Goal: Transaction & Acquisition: Book appointment/travel/reservation

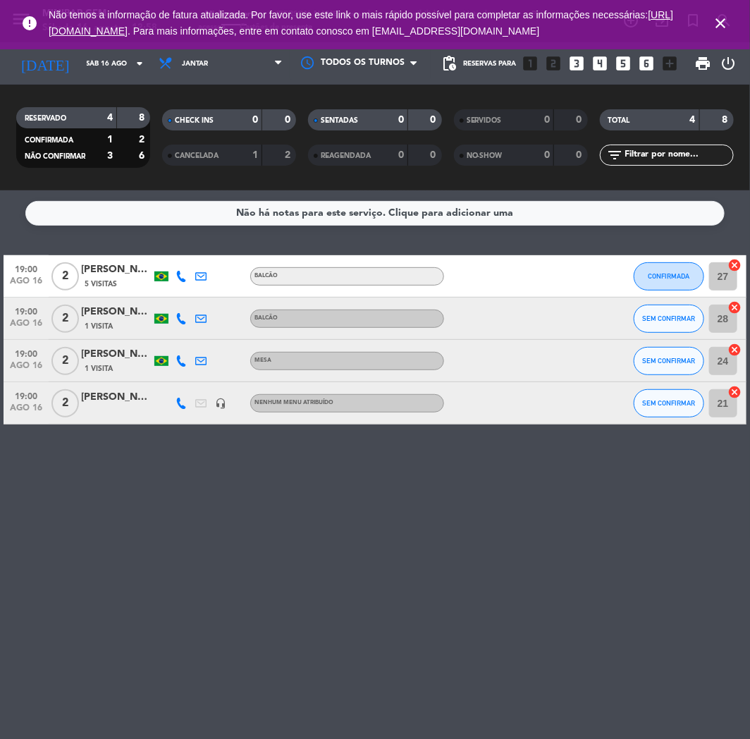
click at [716, 16] on icon "close" at bounding box center [720, 23] width 17 height 17
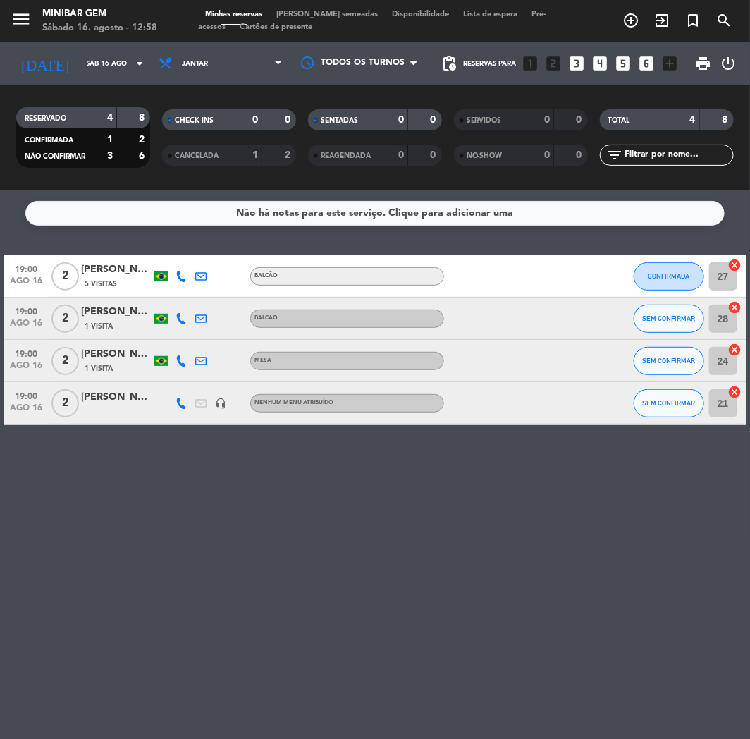
click at [310, 8] on div "Minhas reservas Mesas semeadas Disponibilidade Lista de espera Pré-acessos Cart…" at bounding box center [375, 20] width 354 height 25
click at [310, 16] on span "[PERSON_NAME] semeadas" at bounding box center [327, 15] width 116 height 8
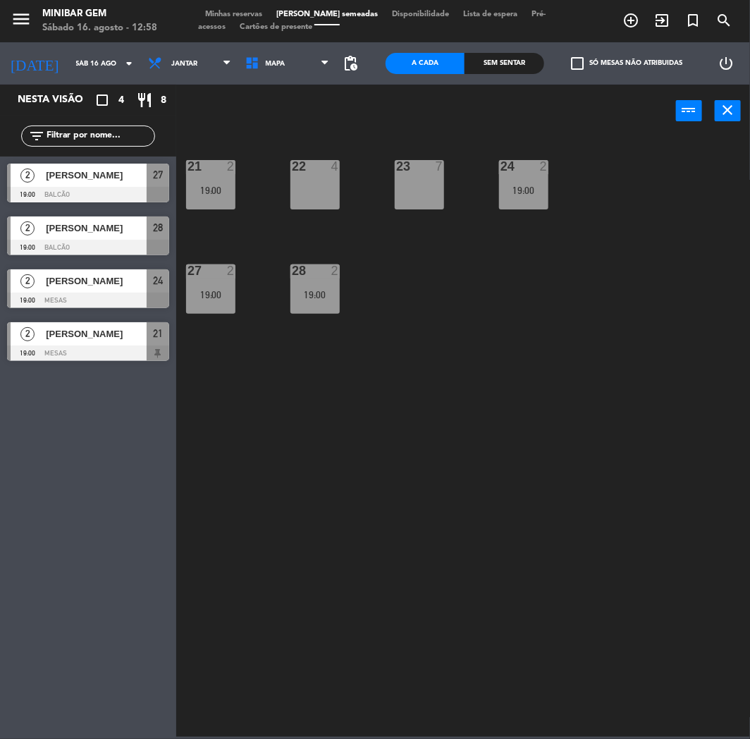
click at [322, 193] on div "22 4" at bounding box center [314, 184] width 49 height 49
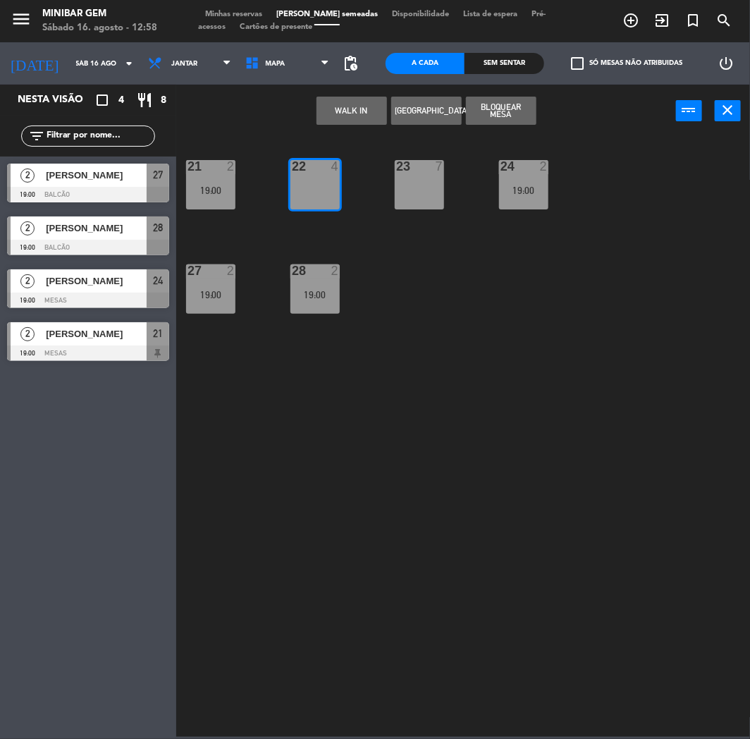
click at [524, 116] on button "Bloquear Mesa" at bounding box center [501, 111] width 70 height 28
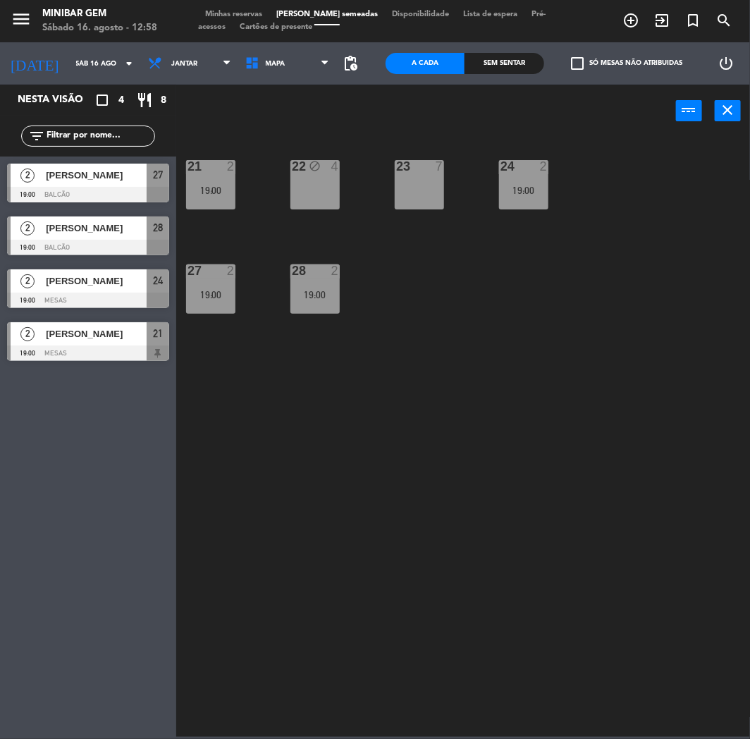
click at [321, 173] on div "22 block 4" at bounding box center [314, 167] width 49 height 14
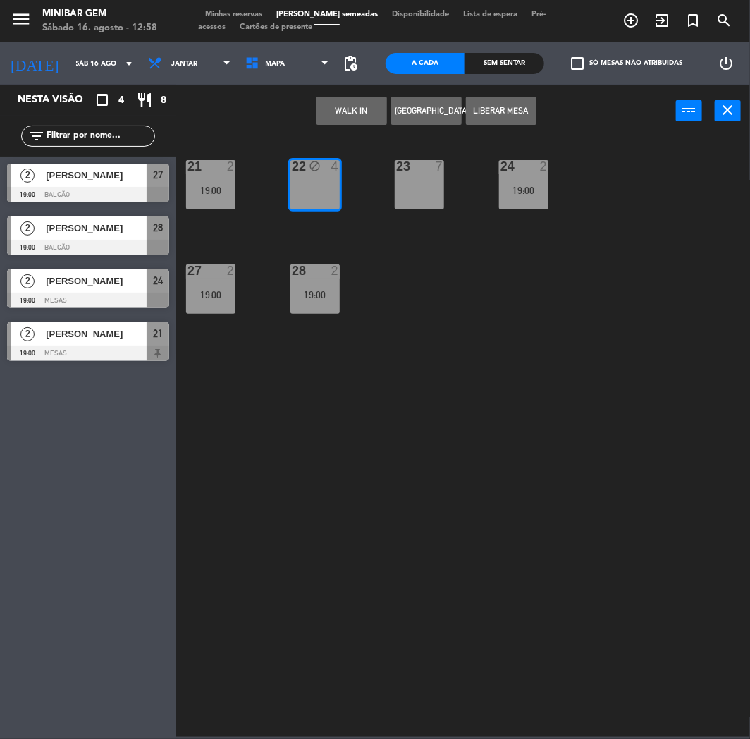
click at [420, 103] on button "[GEOGRAPHIC_DATA]" at bounding box center [426, 111] width 70 height 28
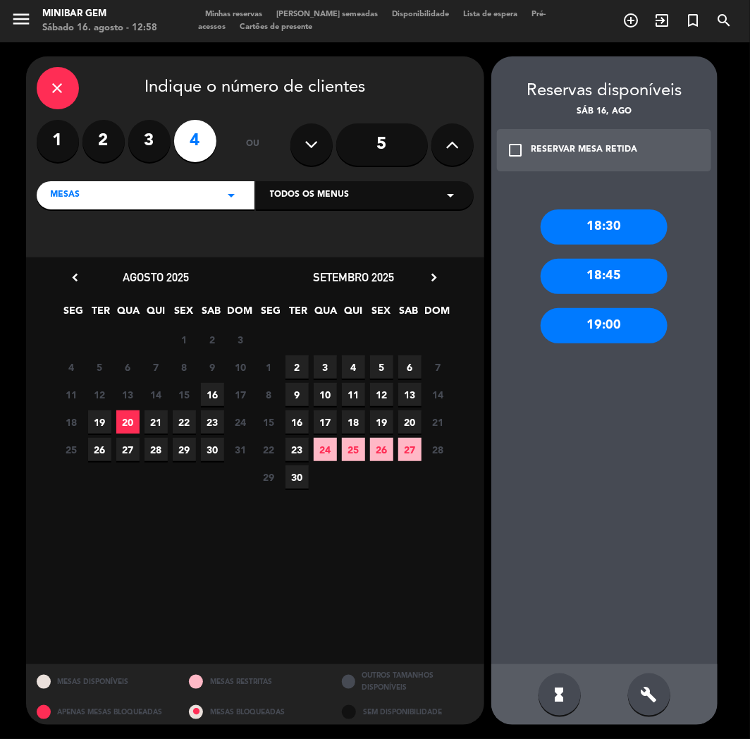
click at [146, 150] on label "3" at bounding box center [149, 141] width 42 height 42
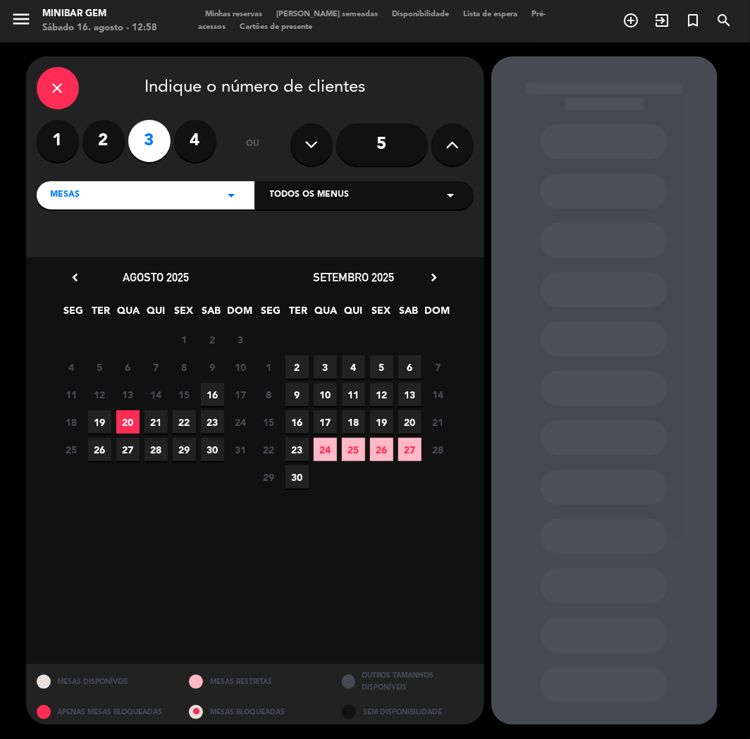
click at [445, 278] on div "[DATE] chevron_right" at bounding box center [353, 277] width 197 height 19
click at [431, 273] on icon "chevron_right" at bounding box center [434, 277] width 15 height 15
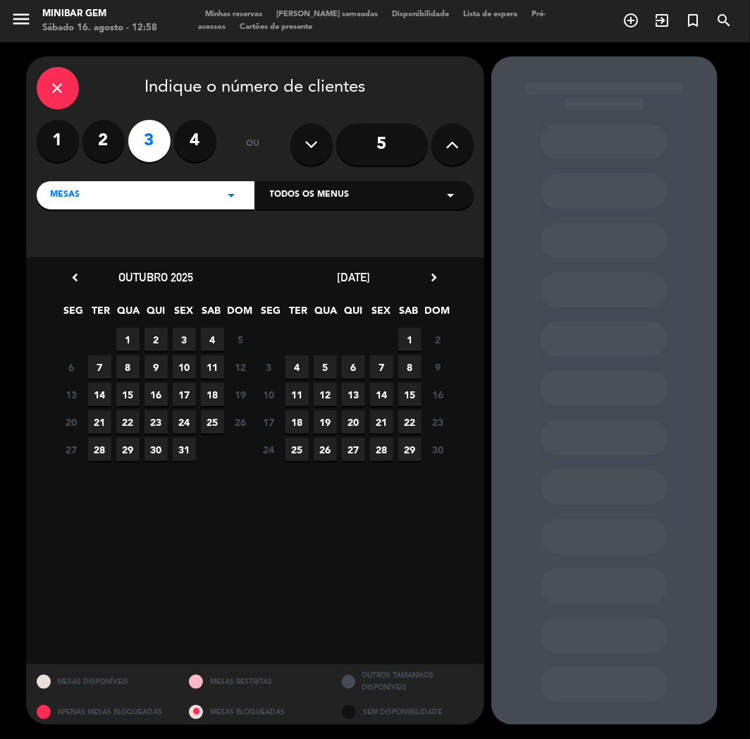
click at [59, 266] on div "chevron_left [DATE] SEG TER QUA QUI SEX SAB DOM 29 Fechado 30 1 2 3 4 5 Fechado…" at bounding box center [255, 460] width 458 height 407
click at [68, 275] on icon "chevron_left" at bounding box center [75, 277] width 15 height 15
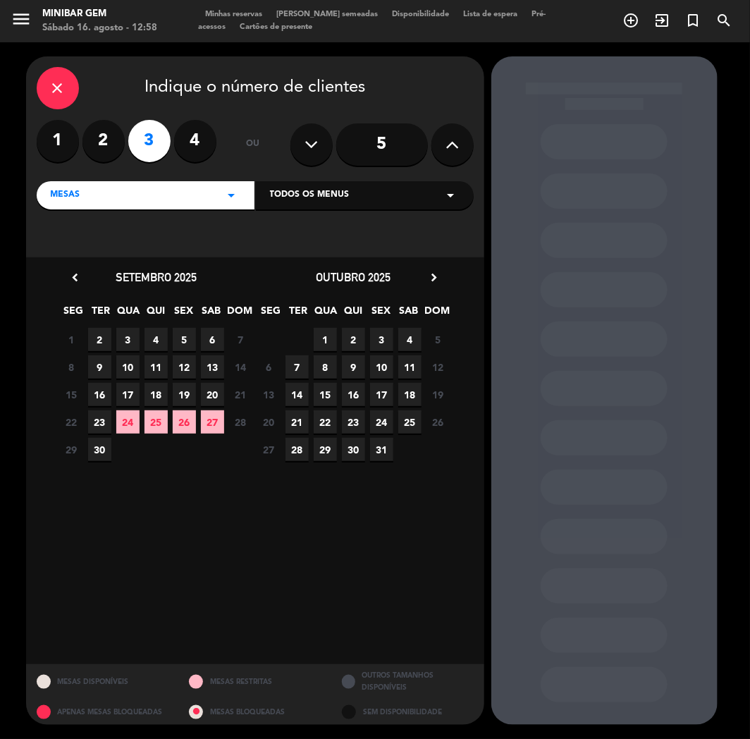
click at [79, 271] on icon "chevron_left" at bounding box center [75, 277] width 15 height 15
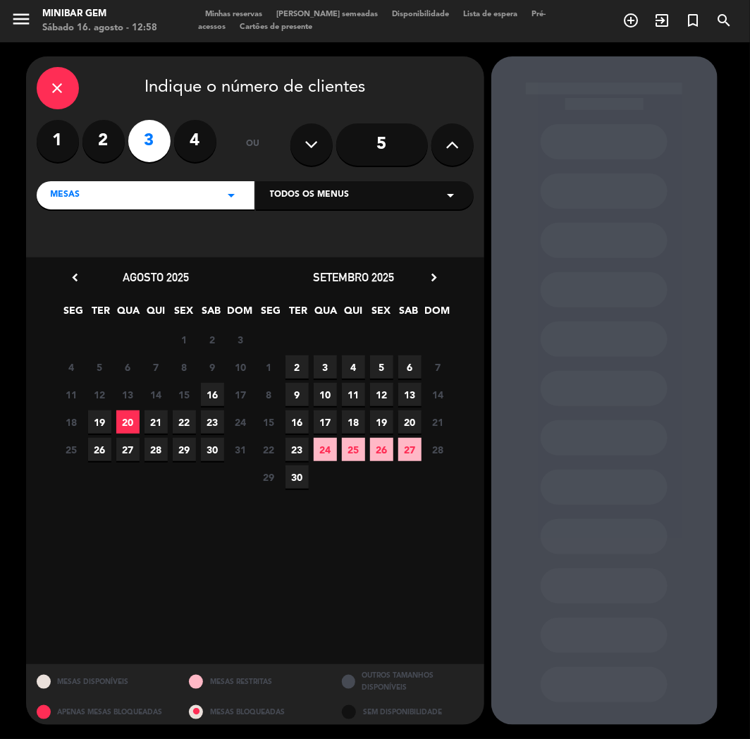
click at [221, 390] on span "16" at bounding box center [212, 394] width 23 height 23
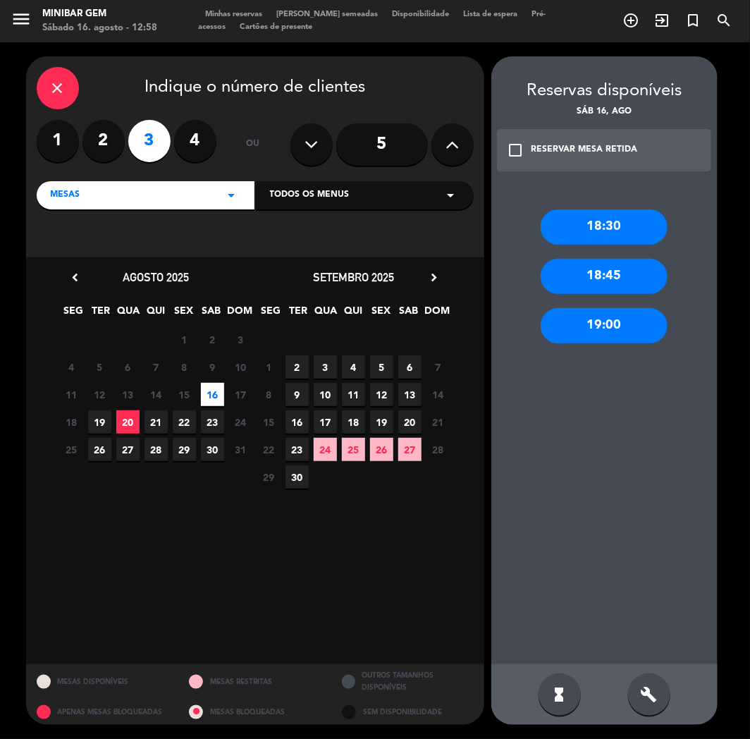
click at [675, 706] on div "hourglass_full build" at bounding box center [604, 694] width 226 height 61
drag, startPoint x: 664, startPoint y: 702, endPoint x: 625, endPoint y: 680, distance: 44.5
click at [659, 701] on div "build" at bounding box center [649, 694] width 42 height 42
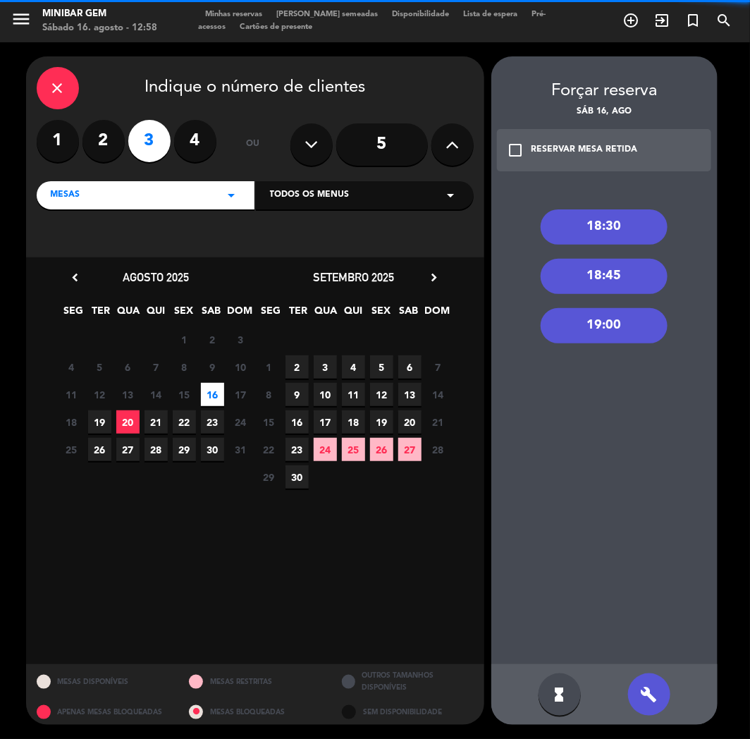
click at [578, 347] on div "18:30 18:45 19:00" at bounding box center [604, 422] width 226 height 483
click at [586, 325] on div "19:00" at bounding box center [604, 325] width 127 height 35
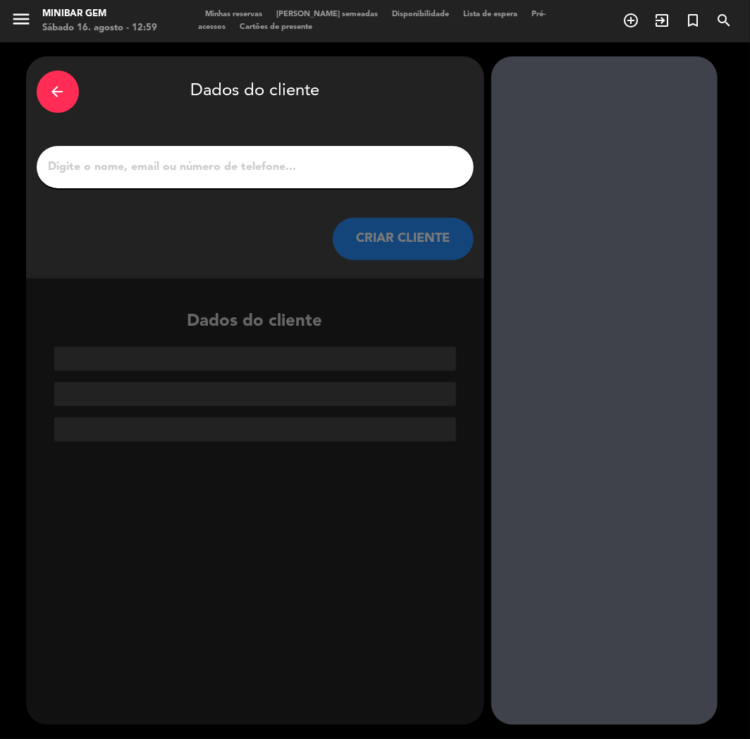
click at [256, 179] on div at bounding box center [255, 167] width 437 height 42
click at [255, 173] on input "1" at bounding box center [255, 167] width 416 height 20
type input "m"
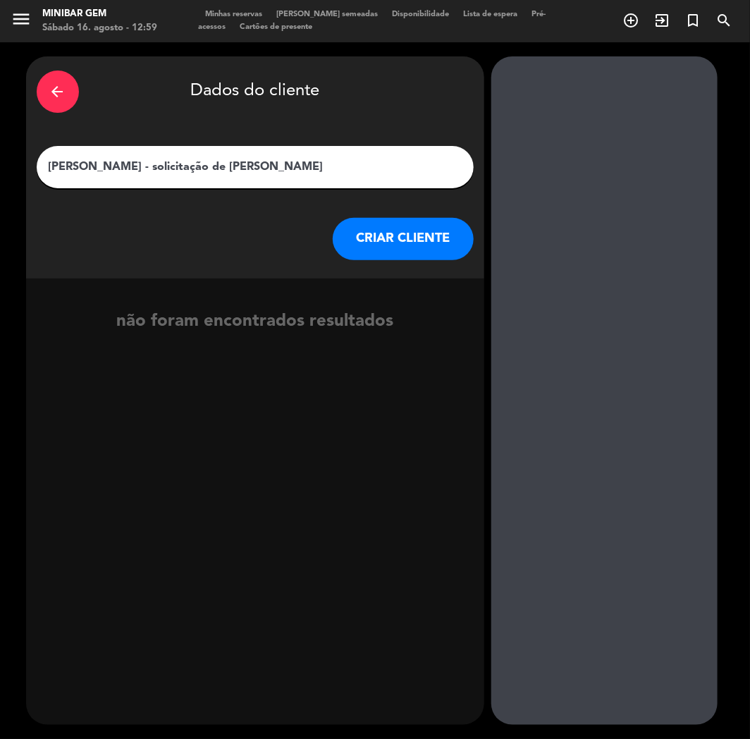
type input "[PERSON_NAME] - solicitação de [PERSON_NAME]"
click at [362, 236] on button "CRIAR CLIENTE" at bounding box center [403, 239] width 141 height 42
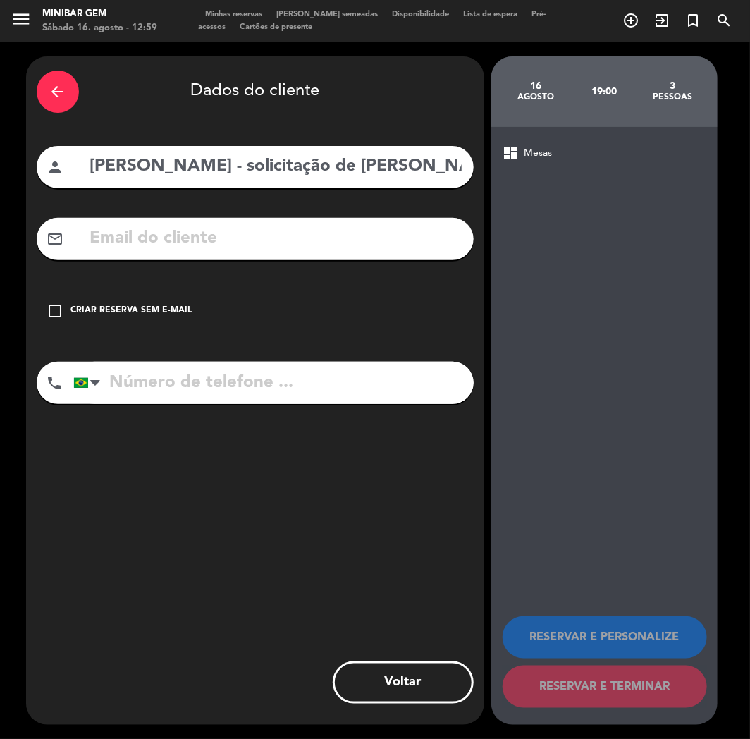
click at [167, 315] on div "Criar reserva sem e-mail" at bounding box center [131, 311] width 121 height 14
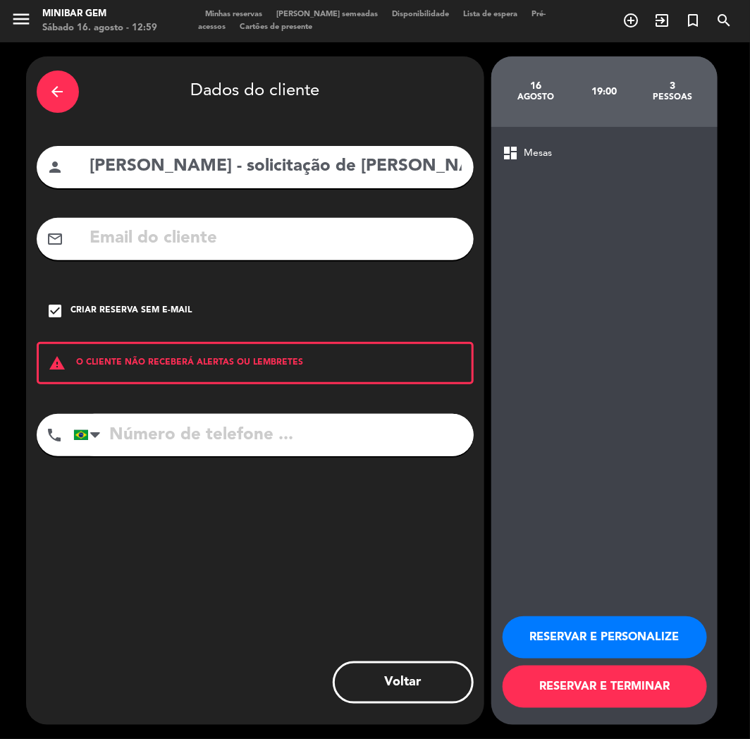
click at [633, 688] on button "RESERVAR E TERMINAR" at bounding box center [605, 686] width 204 height 42
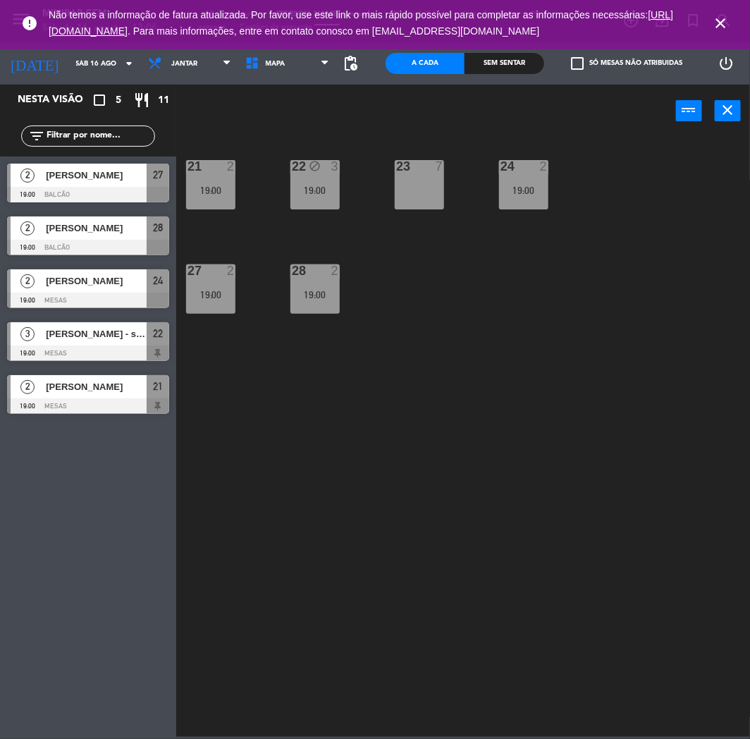
drag, startPoint x: 718, startPoint y: 19, endPoint x: 675, endPoint y: 28, distance: 43.3
click at [718, 19] on icon "close" at bounding box center [720, 23] width 17 height 17
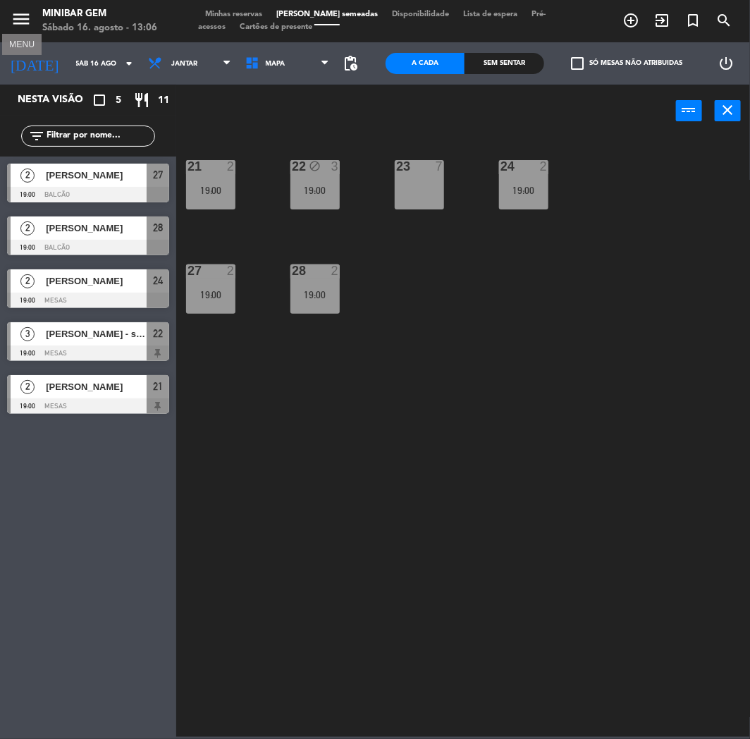
click at [25, 20] on icon "menu" at bounding box center [21, 18] width 21 height 21
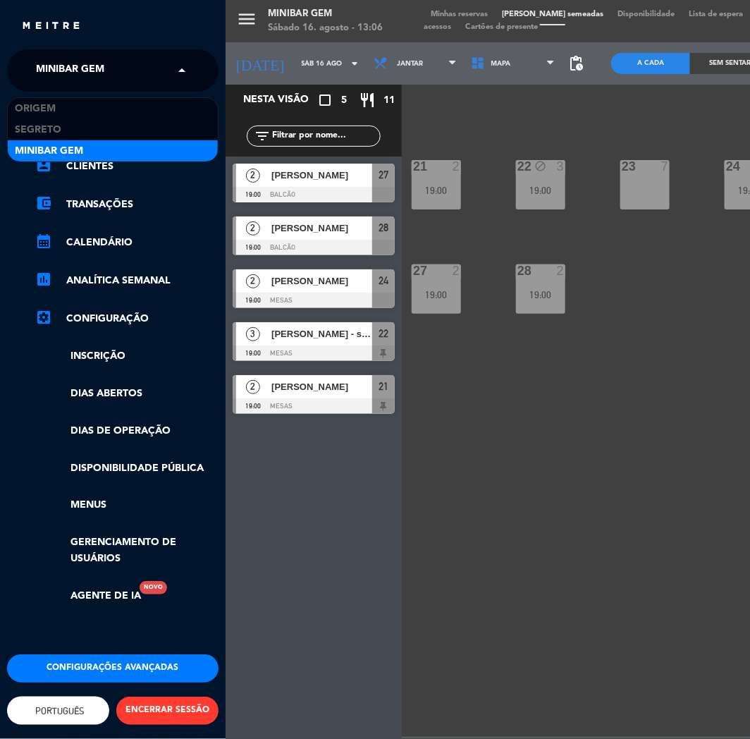
click at [44, 61] on span "MiniBar Gem" at bounding box center [70, 71] width 68 height 30
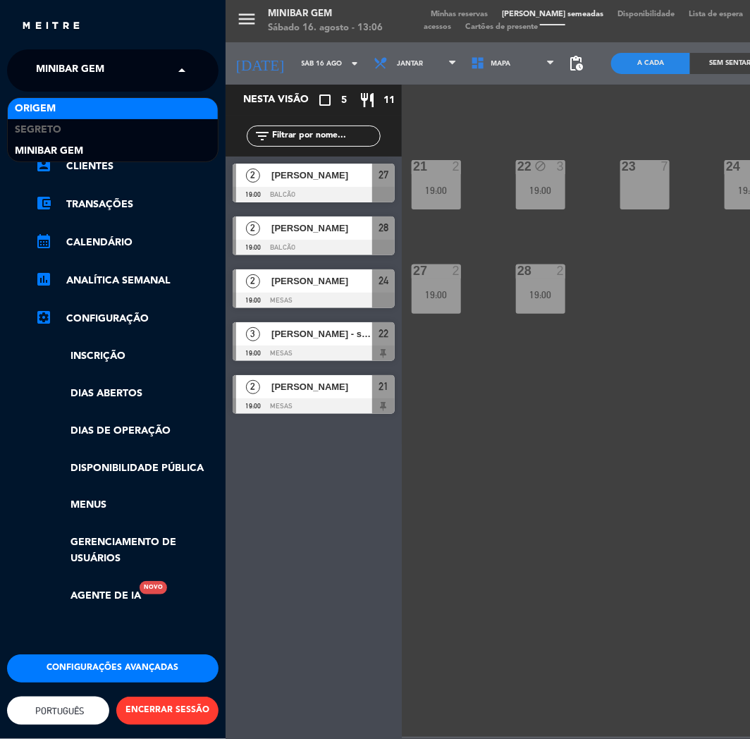
click at [34, 99] on div "Origem" at bounding box center [113, 108] width 210 height 21
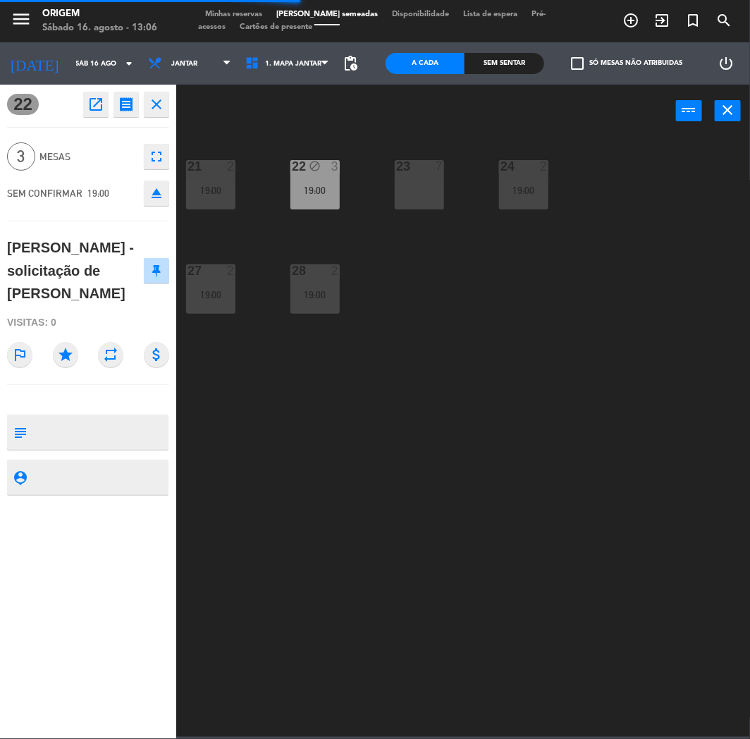
click at [153, 102] on icon "close" at bounding box center [156, 104] width 17 height 17
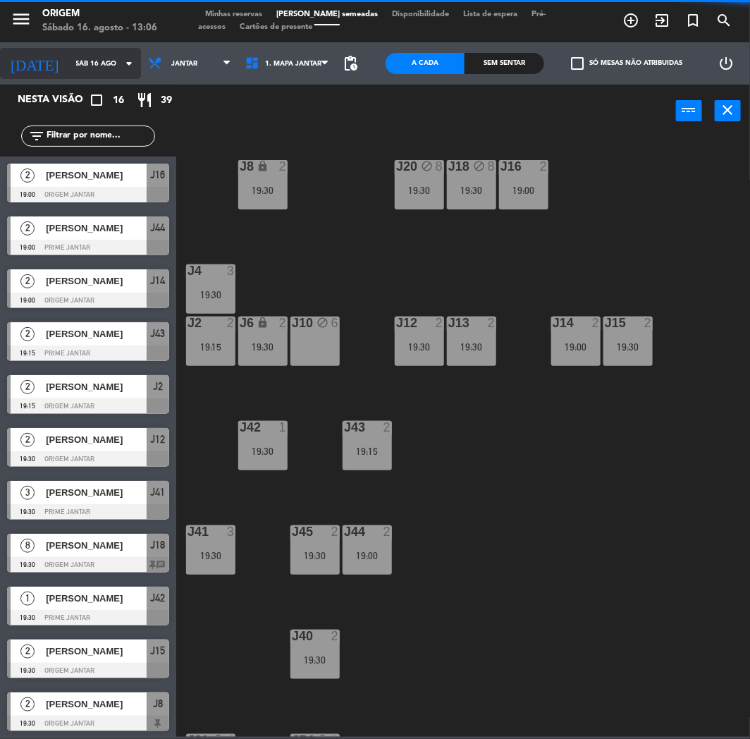
click at [43, 48] on div "[DATE] [DATE] arrow_drop_down" at bounding box center [70, 63] width 141 height 31
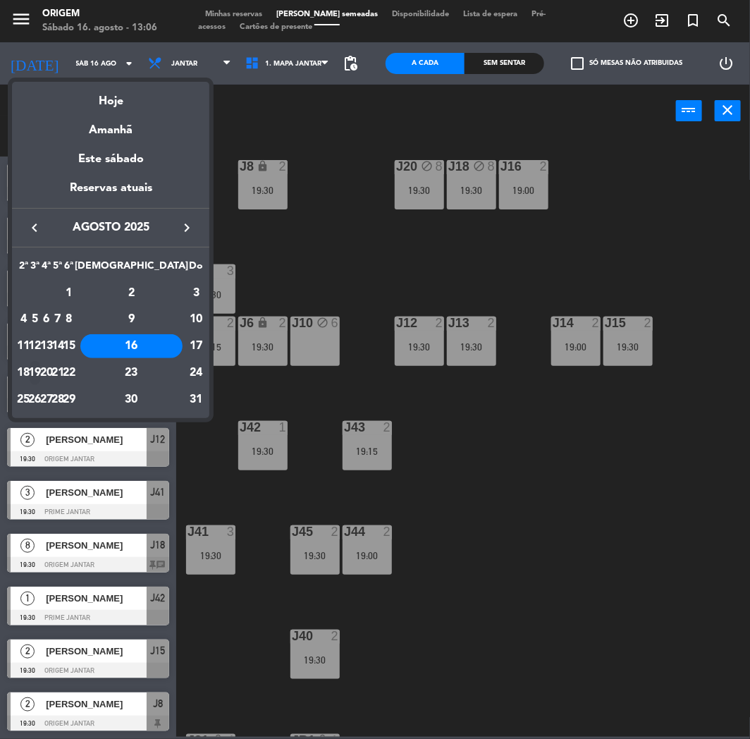
click at [40, 372] on div "19" at bounding box center [35, 373] width 11 height 24
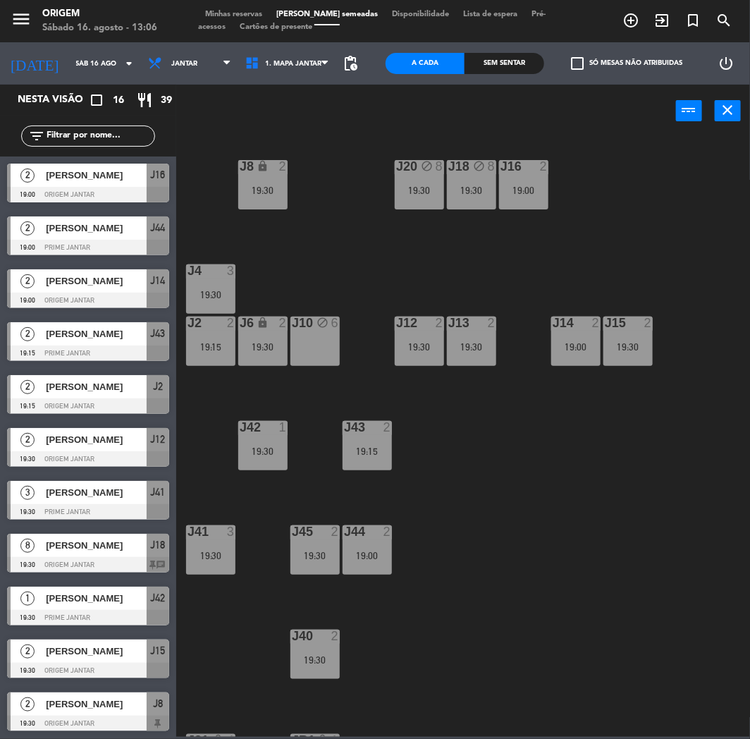
type input "Ter 19 ago"
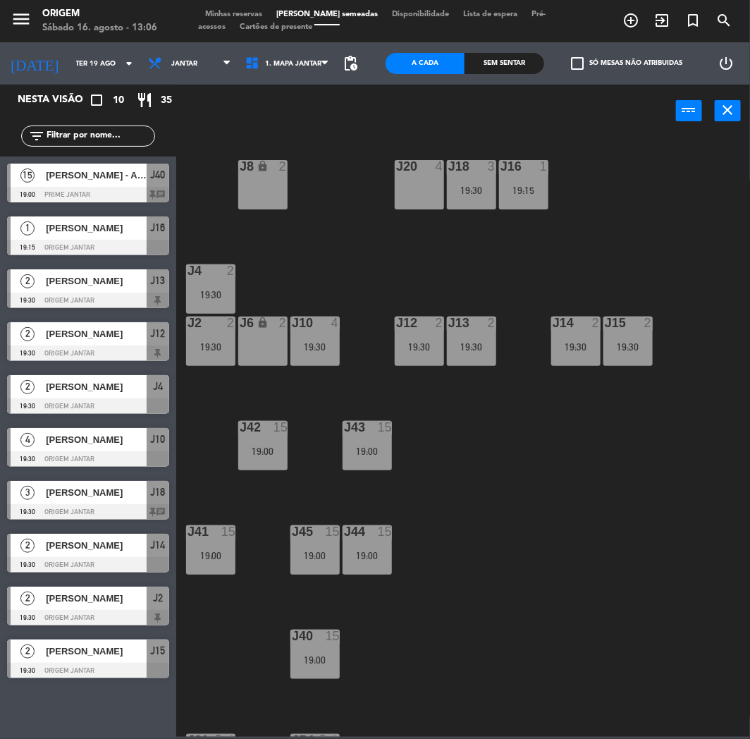
click at [240, 168] on div "J8" at bounding box center [240, 166] width 1 height 13
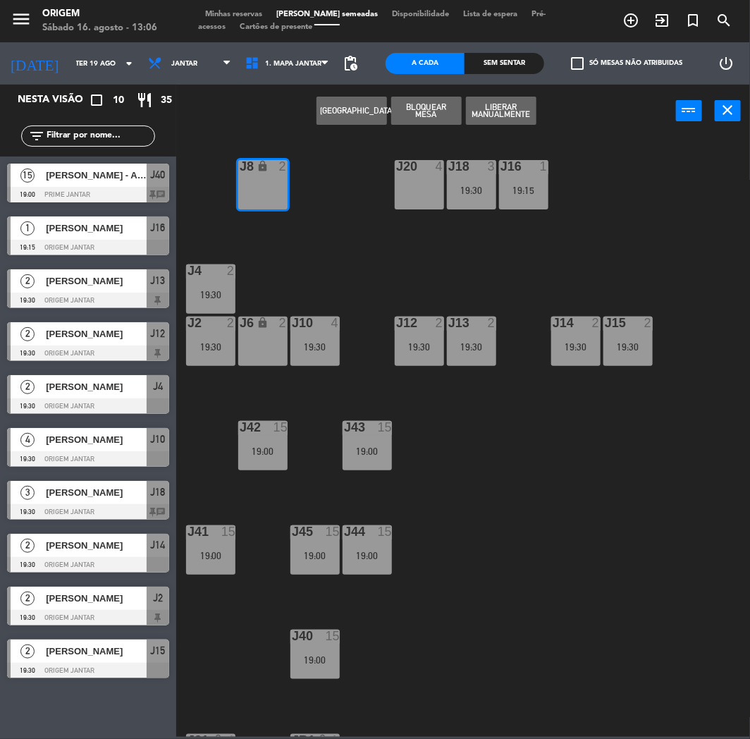
click at [343, 110] on button "[GEOGRAPHIC_DATA]" at bounding box center [351, 111] width 70 height 28
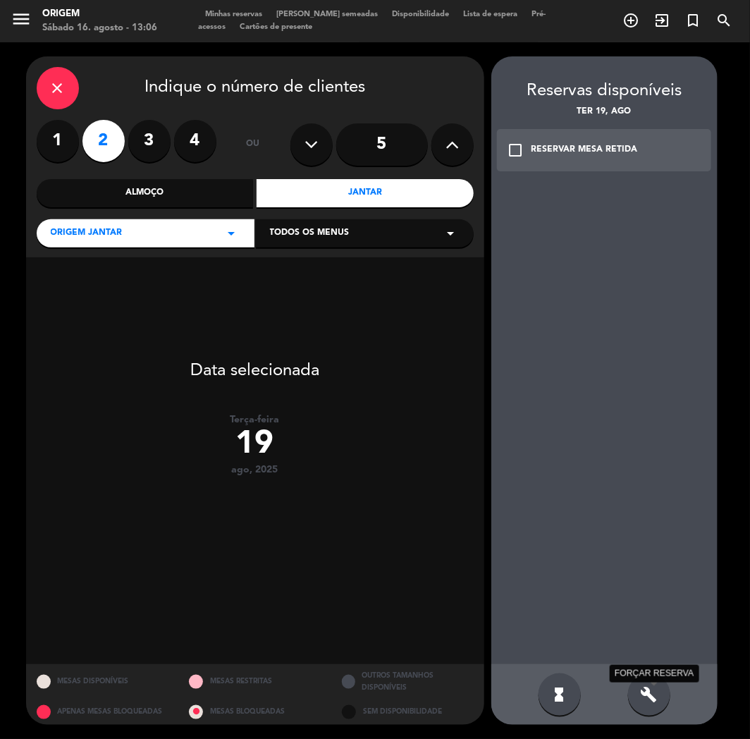
click at [653, 694] on icon "build" at bounding box center [649, 694] width 17 height 17
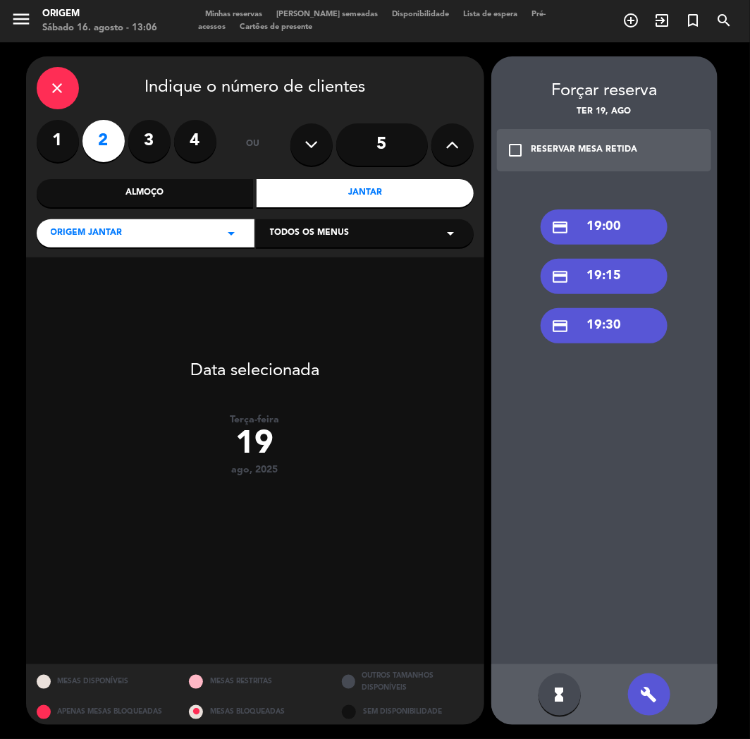
click at [590, 335] on div "credit_card 19:30" at bounding box center [604, 325] width 127 height 35
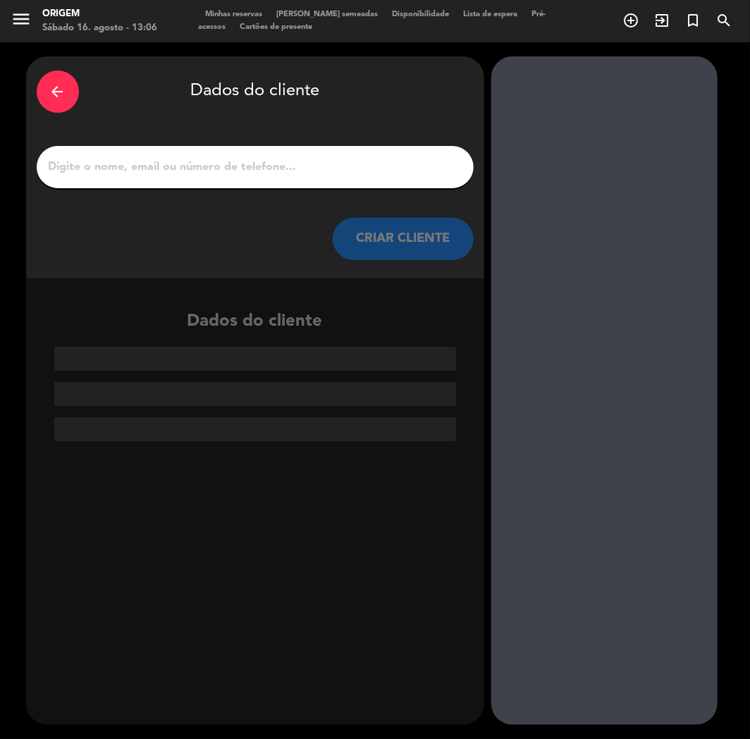
click at [228, 152] on div at bounding box center [255, 167] width 437 height 42
click at [228, 172] on input "1" at bounding box center [255, 167] width 416 height 20
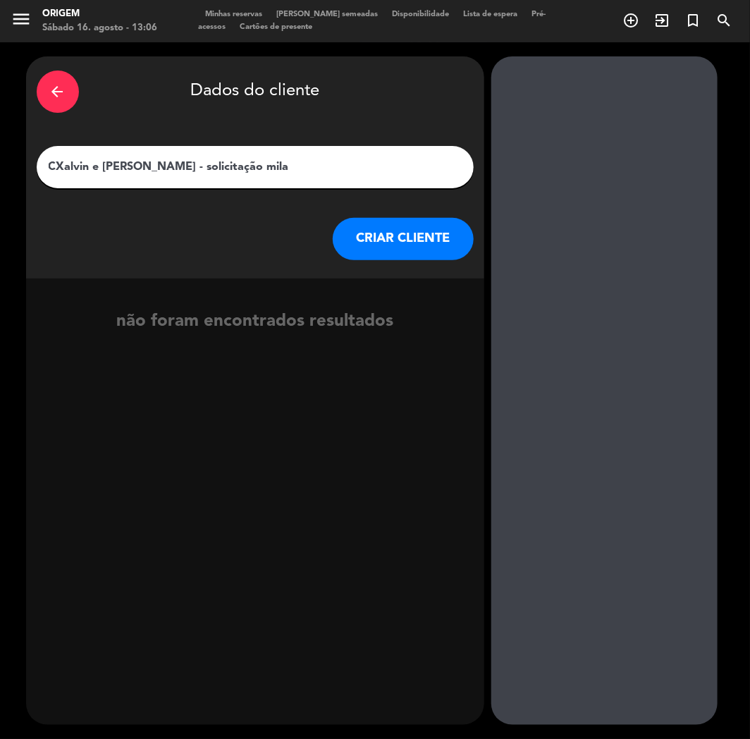
type input "CXalvin e [PERSON_NAME] - solicitação mila"
click at [409, 233] on button "CRIAR CLIENTE" at bounding box center [403, 239] width 141 height 42
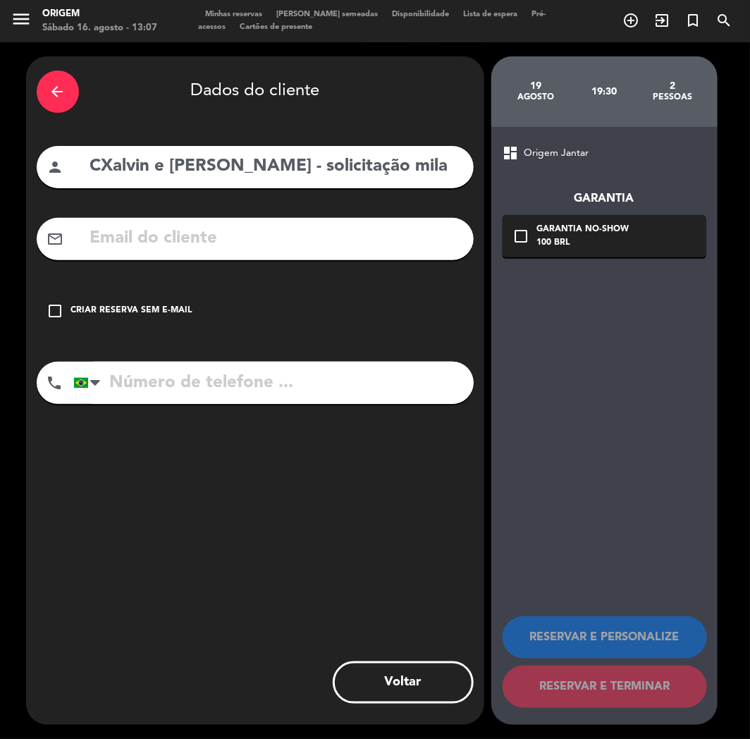
click at [132, 312] on div "Criar reserva sem e-mail" at bounding box center [131, 311] width 121 height 14
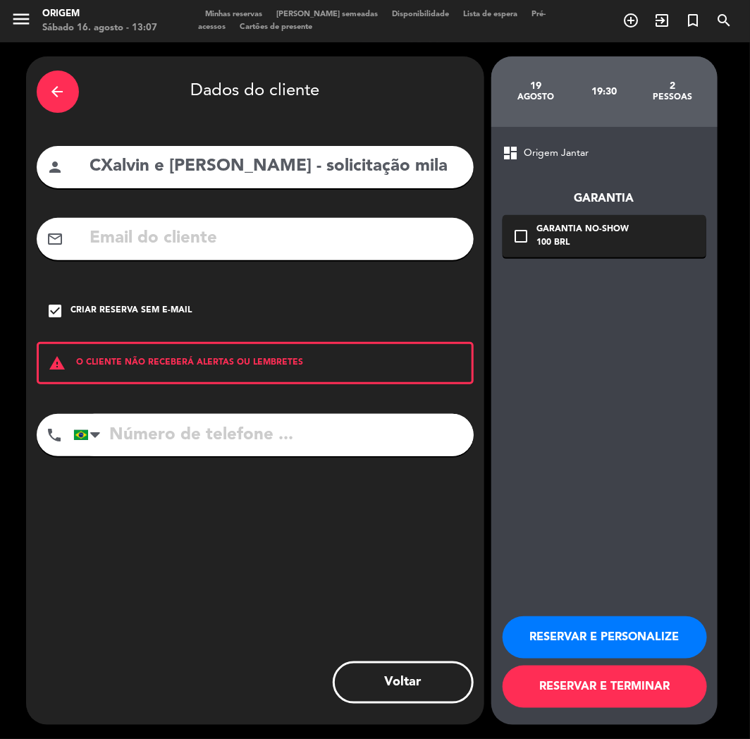
click at [529, 629] on button "RESERVAR E PERSONALIZE" at bounding box center [605, 637] width 204 height 42
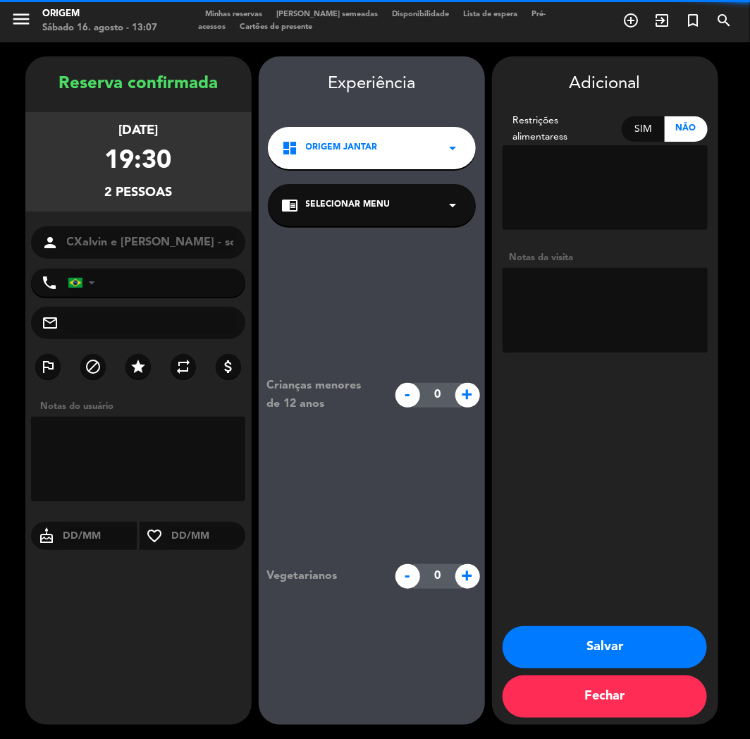
click at [560, 308] on textarea at bounding box center [605, 310] width 205 height 85
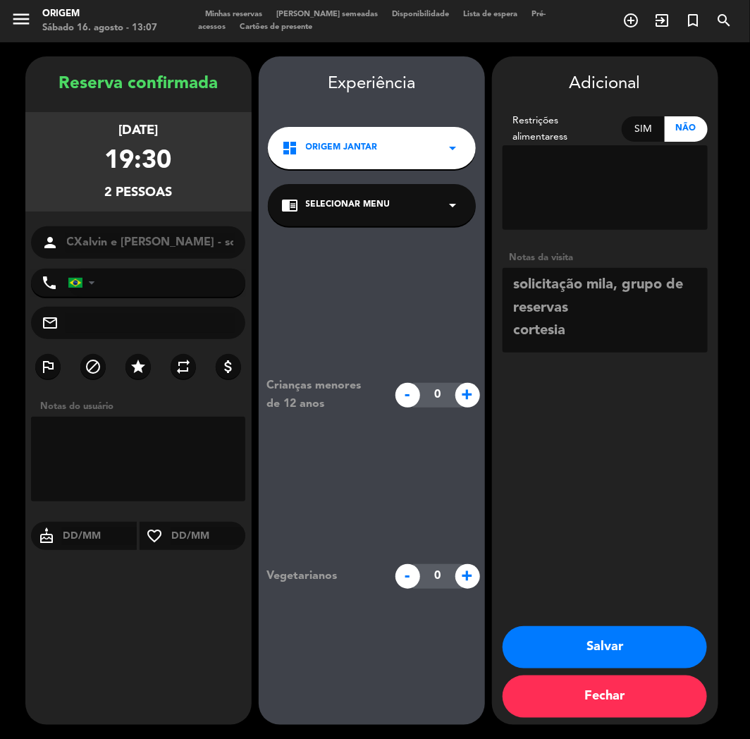
scroll to position [33, 0]
type textarea "solicitação mila, grupo de reservas cortesia bruna - 16/08"
click at [604, 644] on button "Salvar" at bounding box center [605, 647] width 204 height 42
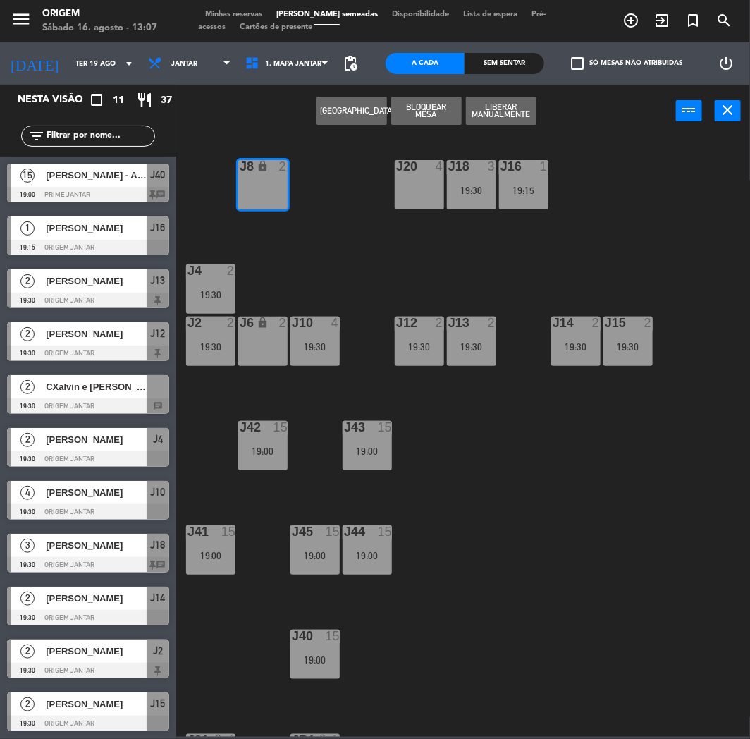
click at [321, 237] on div "J20 4 J16 1 19:15 J8 lock 2 J18 3 19:30 J4 2 19:30 J10 4 19:30 J12 2 19:30 J14 …" at bounding box center [467, 435] width 566 height 601
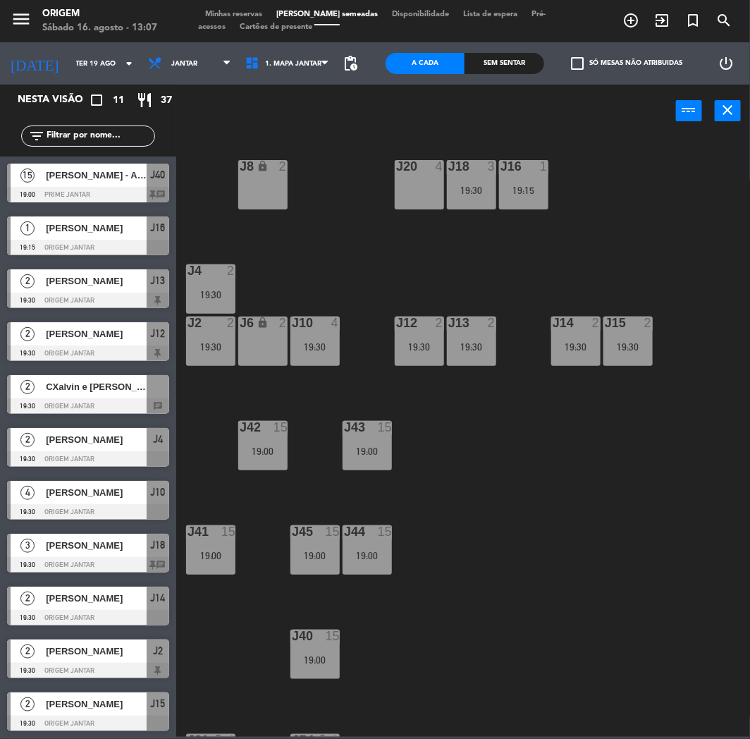
scroll to position [1, 0]
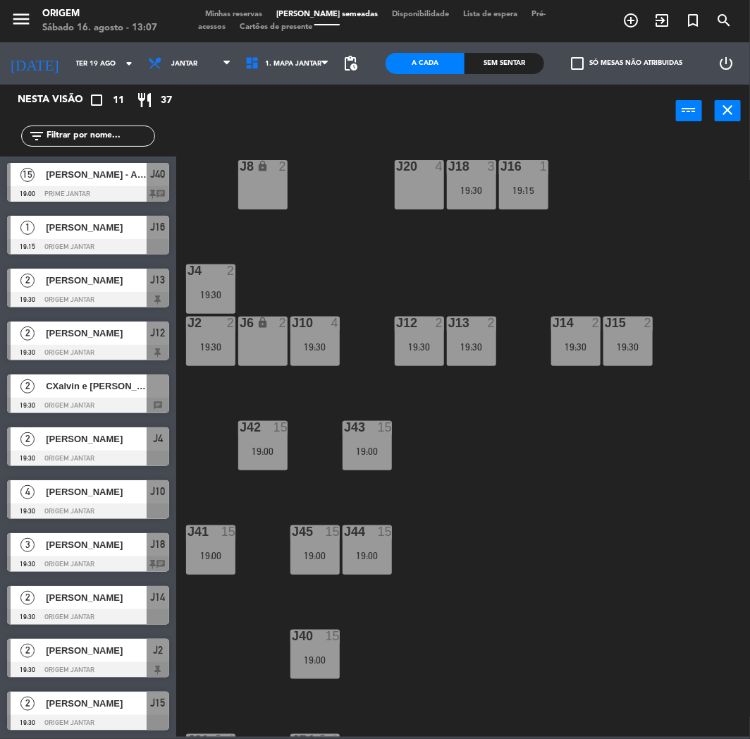
click at [156, 379] on div at bounding box center [158, 385] width 23 height 23
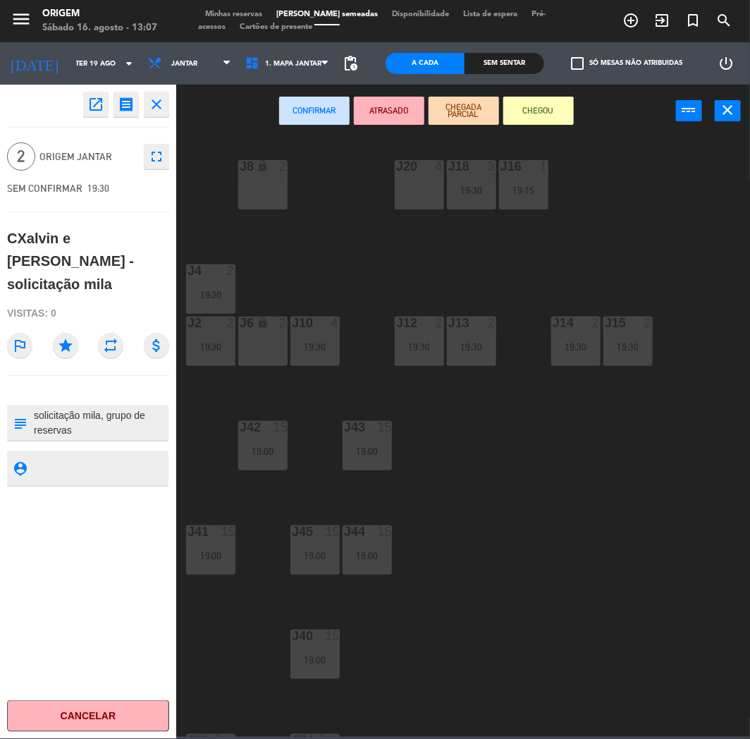
click at [257, 180] on div "J8 lock 2" at bounding box center [262, 184] width 49 height 49
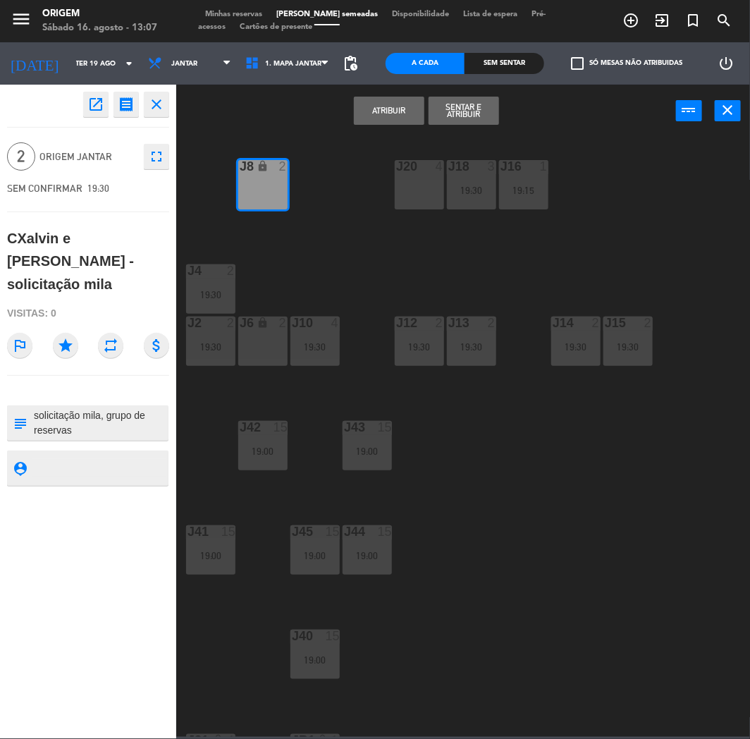
click at [383, 110] on button "Atribuir" at bounding box center [389, 111] width 70 height 28
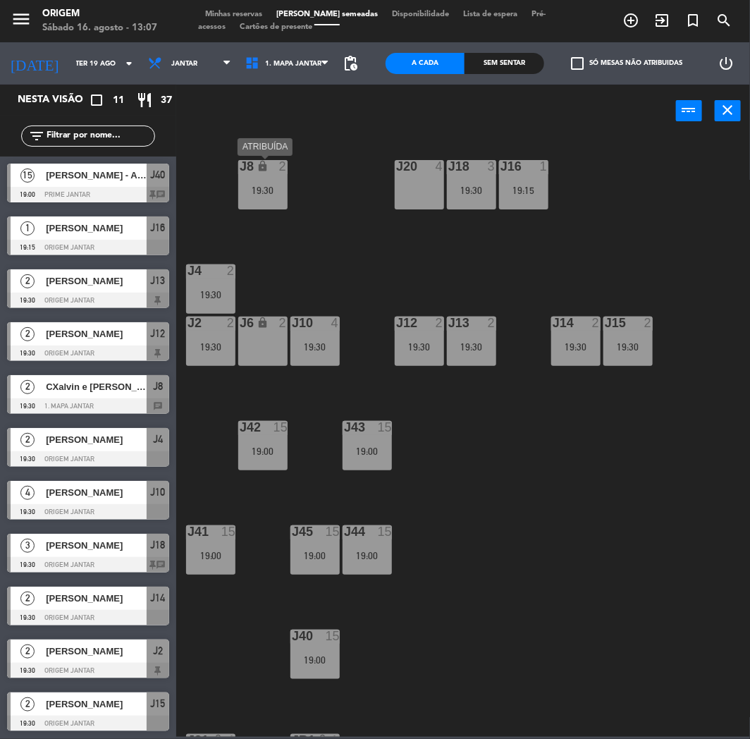
click at [264, 170] on icon "lock" at bounding box center [263, 166] width 12 height 12
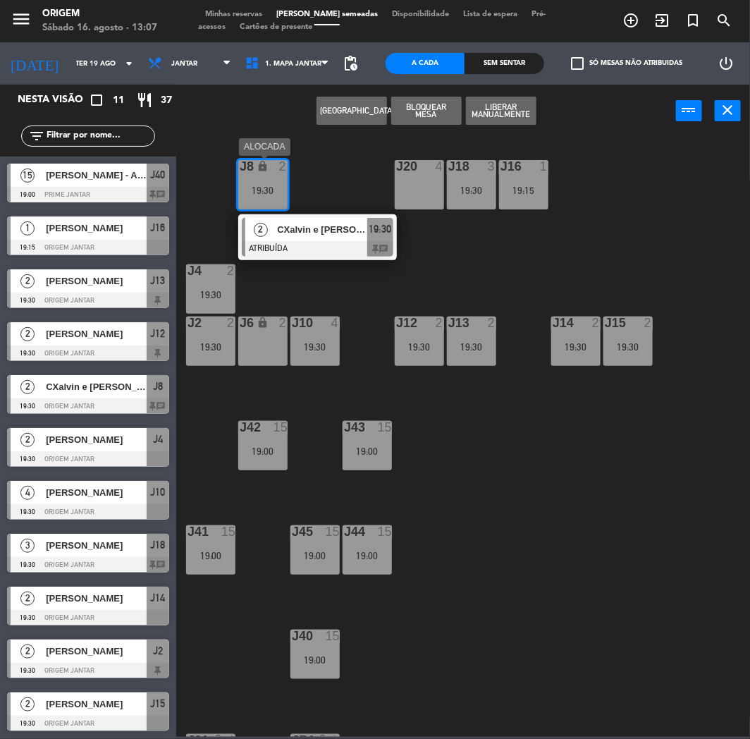
click at [284, 230] on span "CXalvin e [PERSON_NAME] - solicitação mila" at bounding box center [322, 229] width 90 height 15
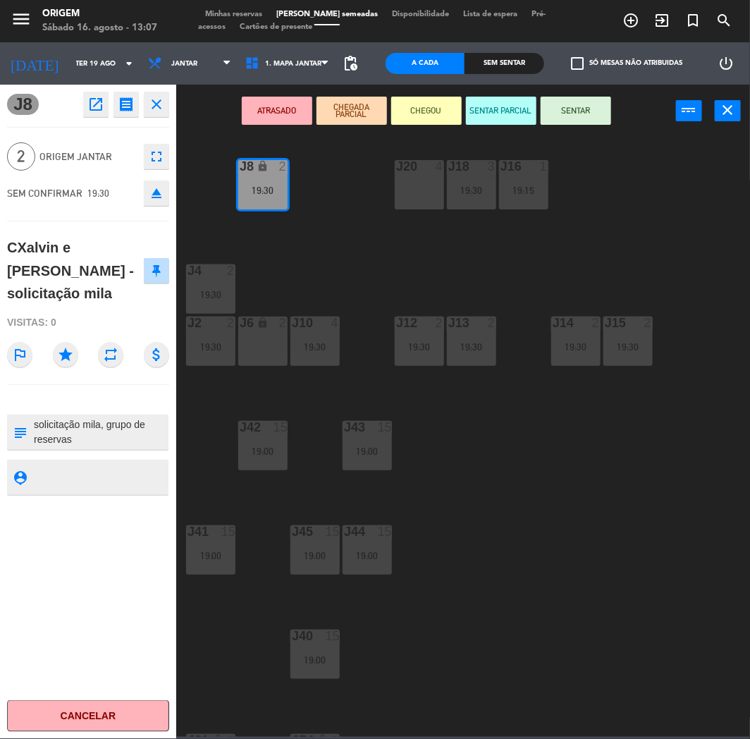
click at [161, 102] on icon "close" at bounding box center [156, 104] width 17 height 17
